Goal: Task Accomplishment & Management: Manage account settings

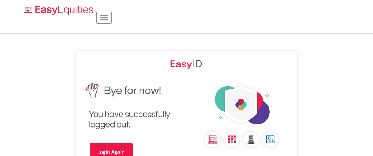
scroll to position [32, 0]
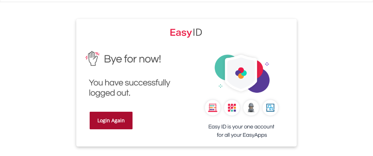
click at [117, 122] on link "Login Again" at bounding box center [111, 121] width 43 height 18
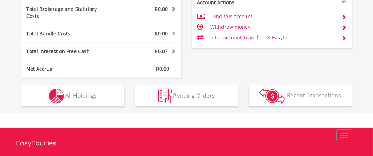
scroll to position [364, 0]
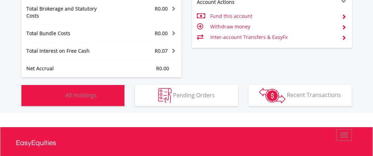
click at [72, 93] on button "Holdings All Holdings" at bounding box center [72, 95] width 103 height 21
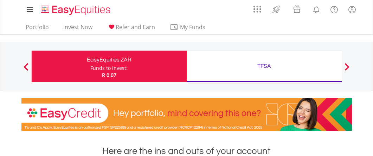
scroll to position [0, 0]
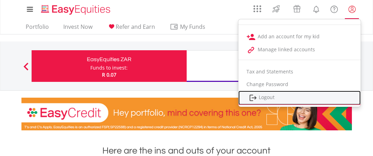
click at [297, 98] on link "Logout" at bounding box center [299, 98] width 122 height 14
